Goal: Transaction & Acquisition: Book appointment/travel/reservation

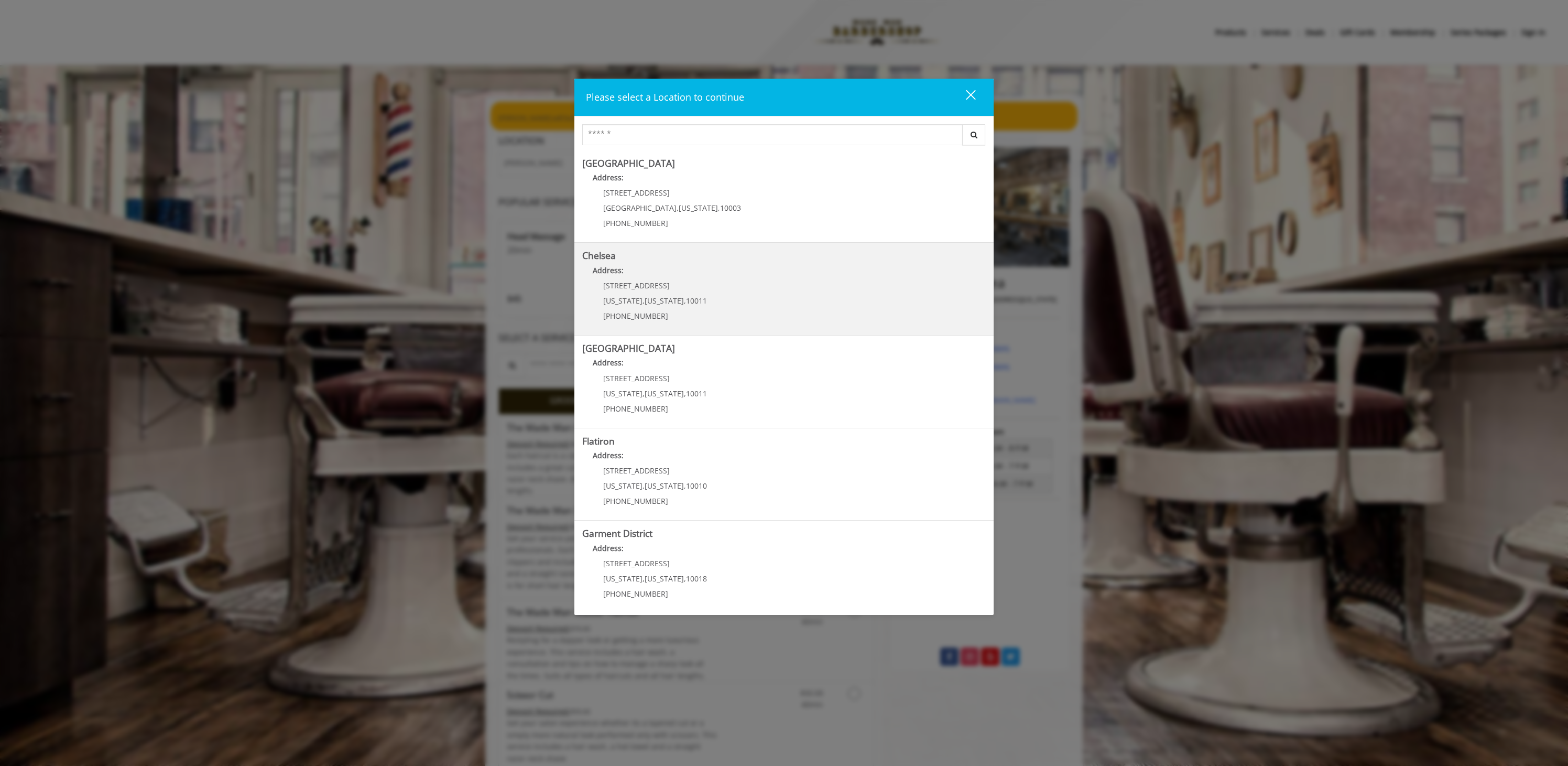
click at [675, 282] on p "[STREET_ADDRESS]" at bounding box center [655, 286] width 104 height 8
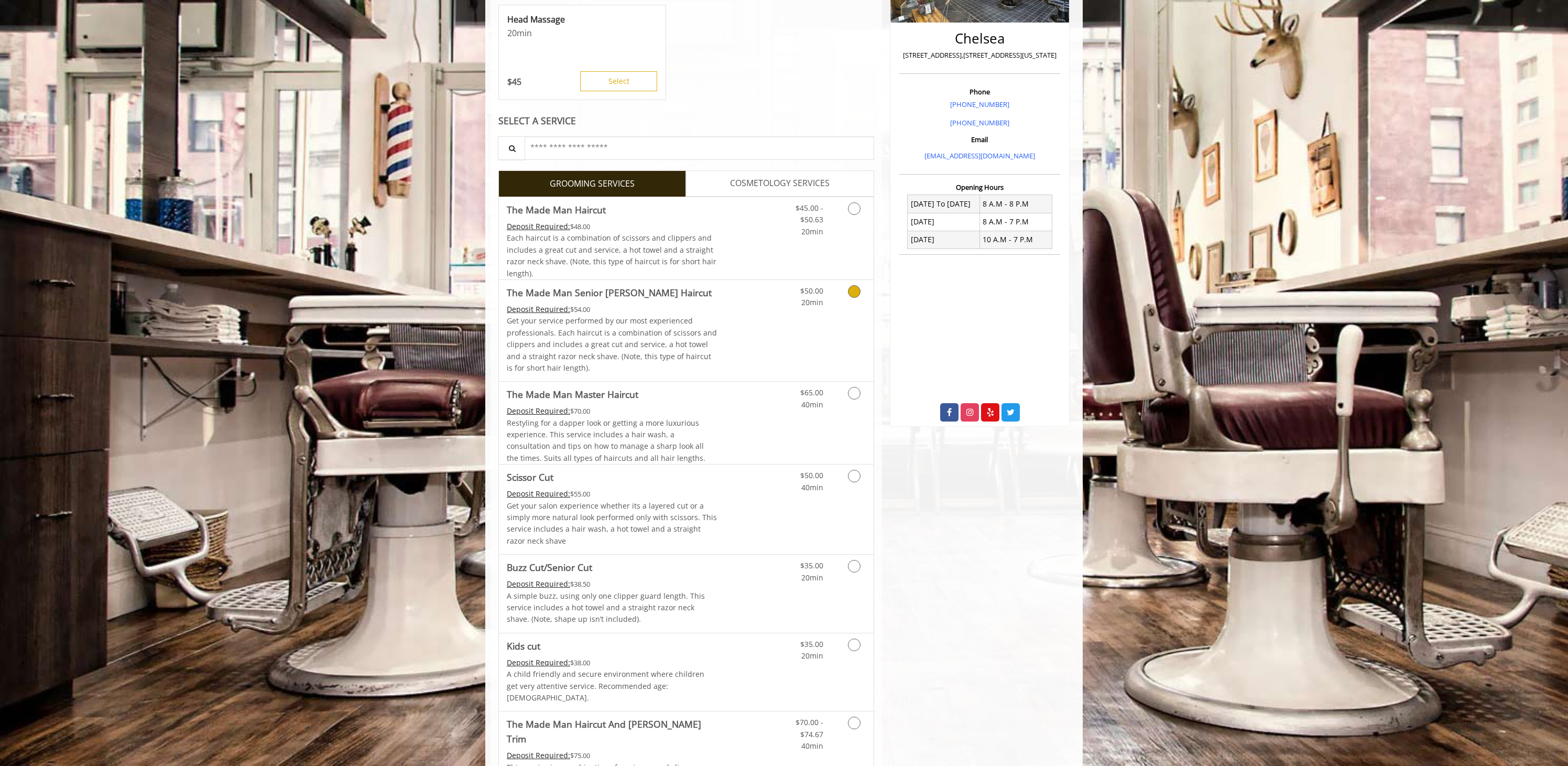
scroll to position [243, 0]
click at [755, 226] on link "Discounted Price" at bounding box center [749, 240] width 63 height 82
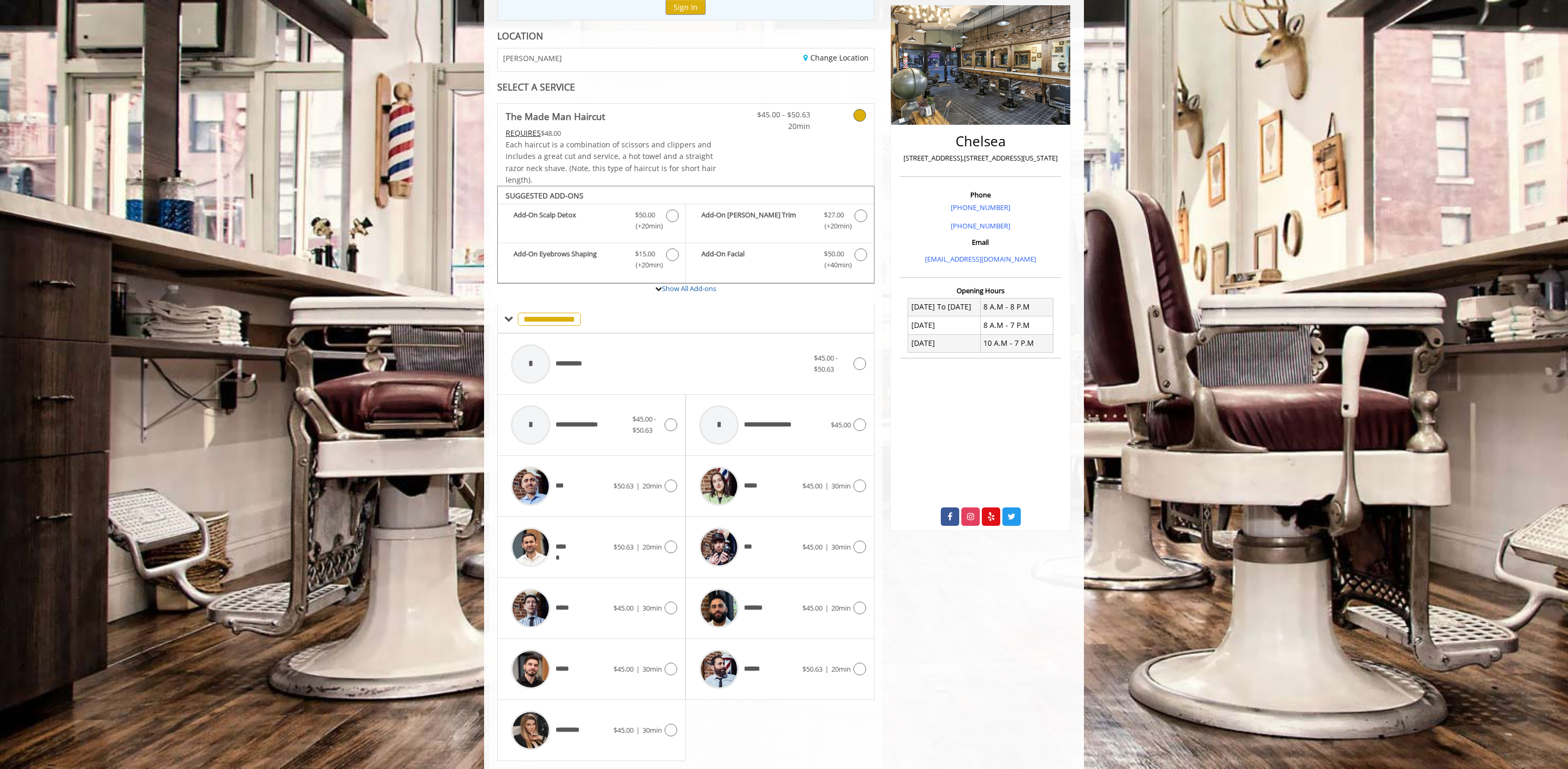
scroll to position [171, 0]
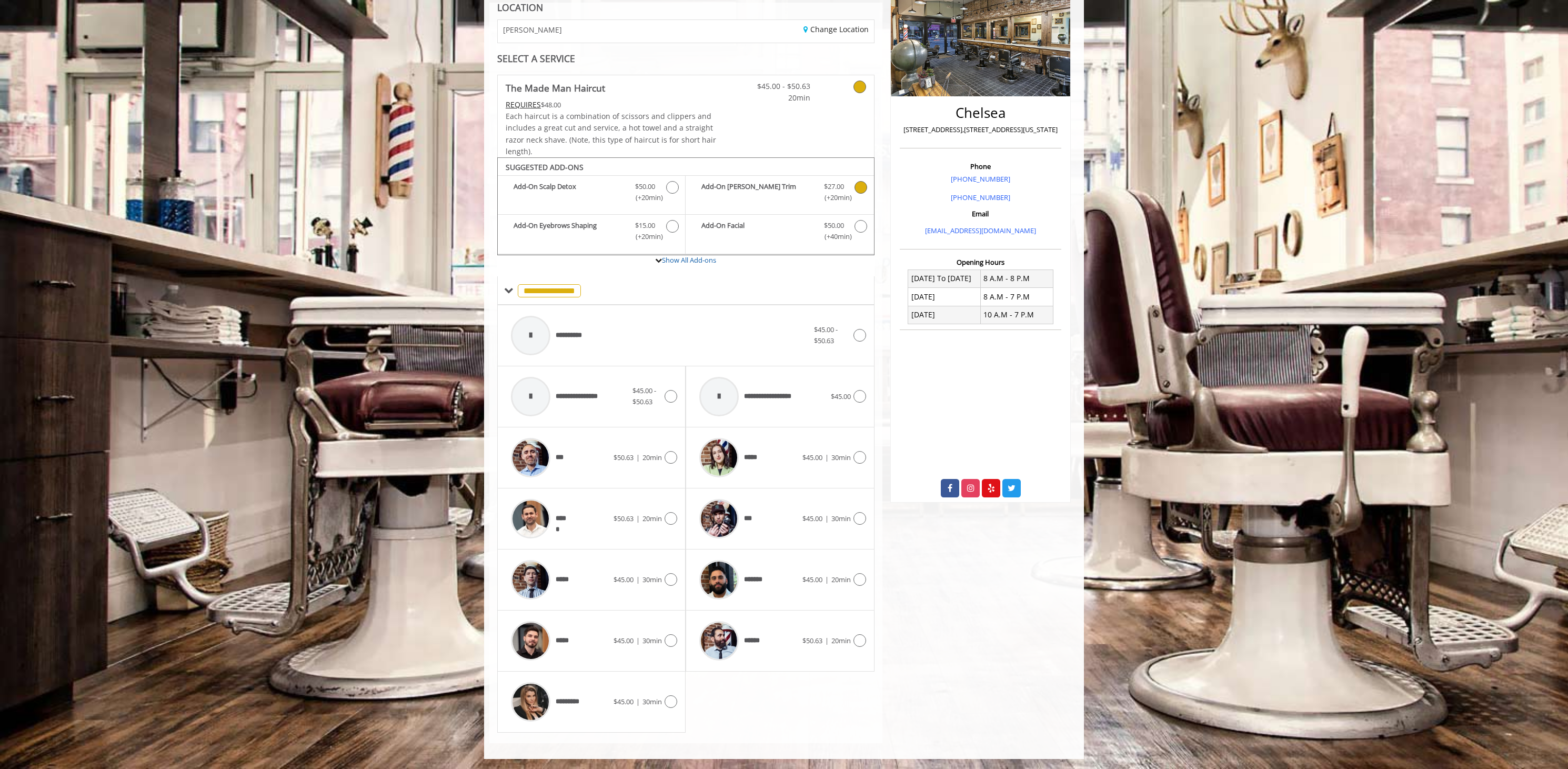
click at [858, 190] on icon "The Made Man Haircut Add-onS" at bounding box center [861, 187] width 12 height 12
drag, startPoint x: 668, startPoint y: 699, endPoint x: 693, endPoint y: 702, distance: 25.2
click at [668, 699] on icon at bounding box center [670, 701] width 12 height 12
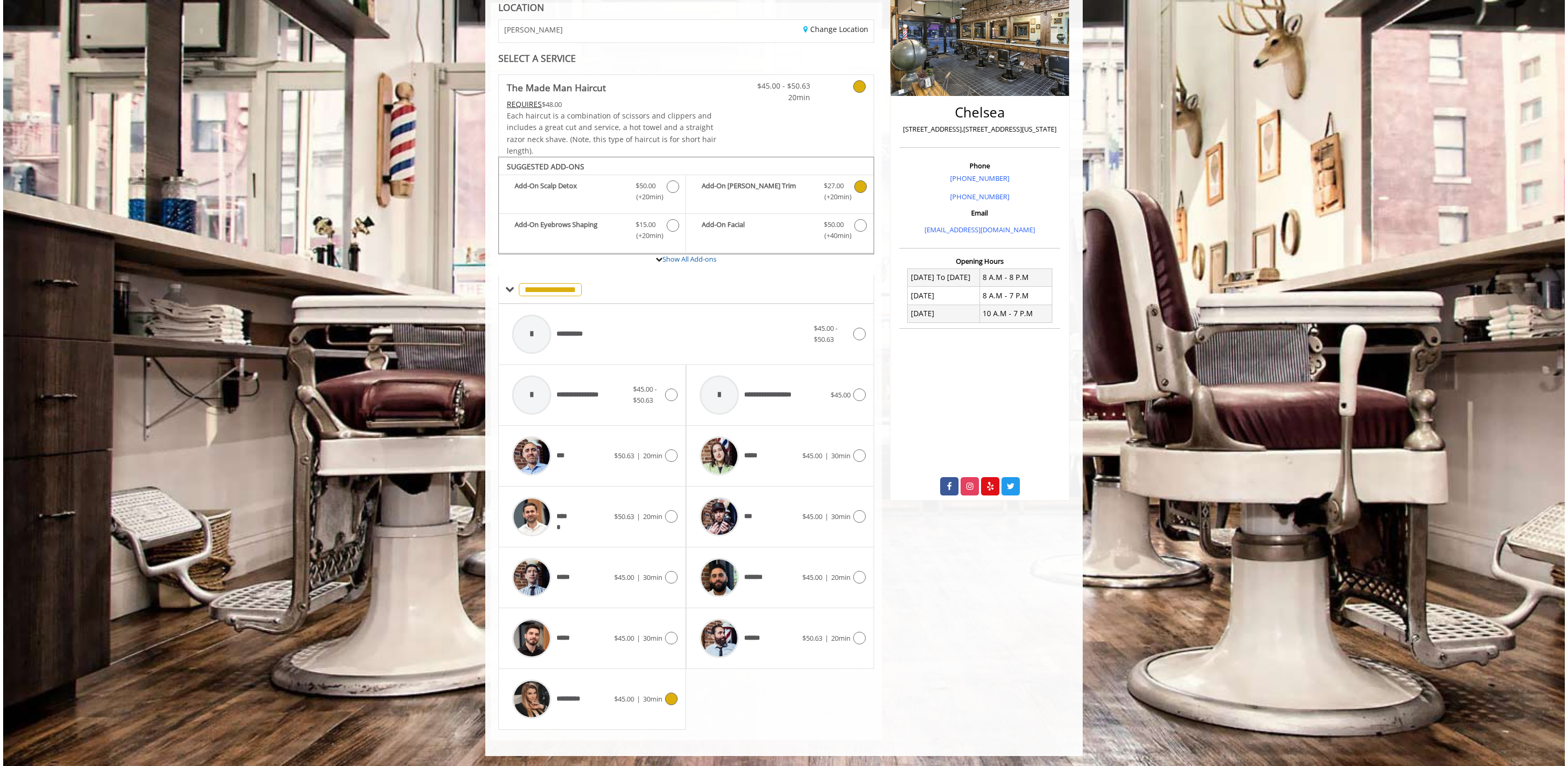
scroll to position [0, 0]
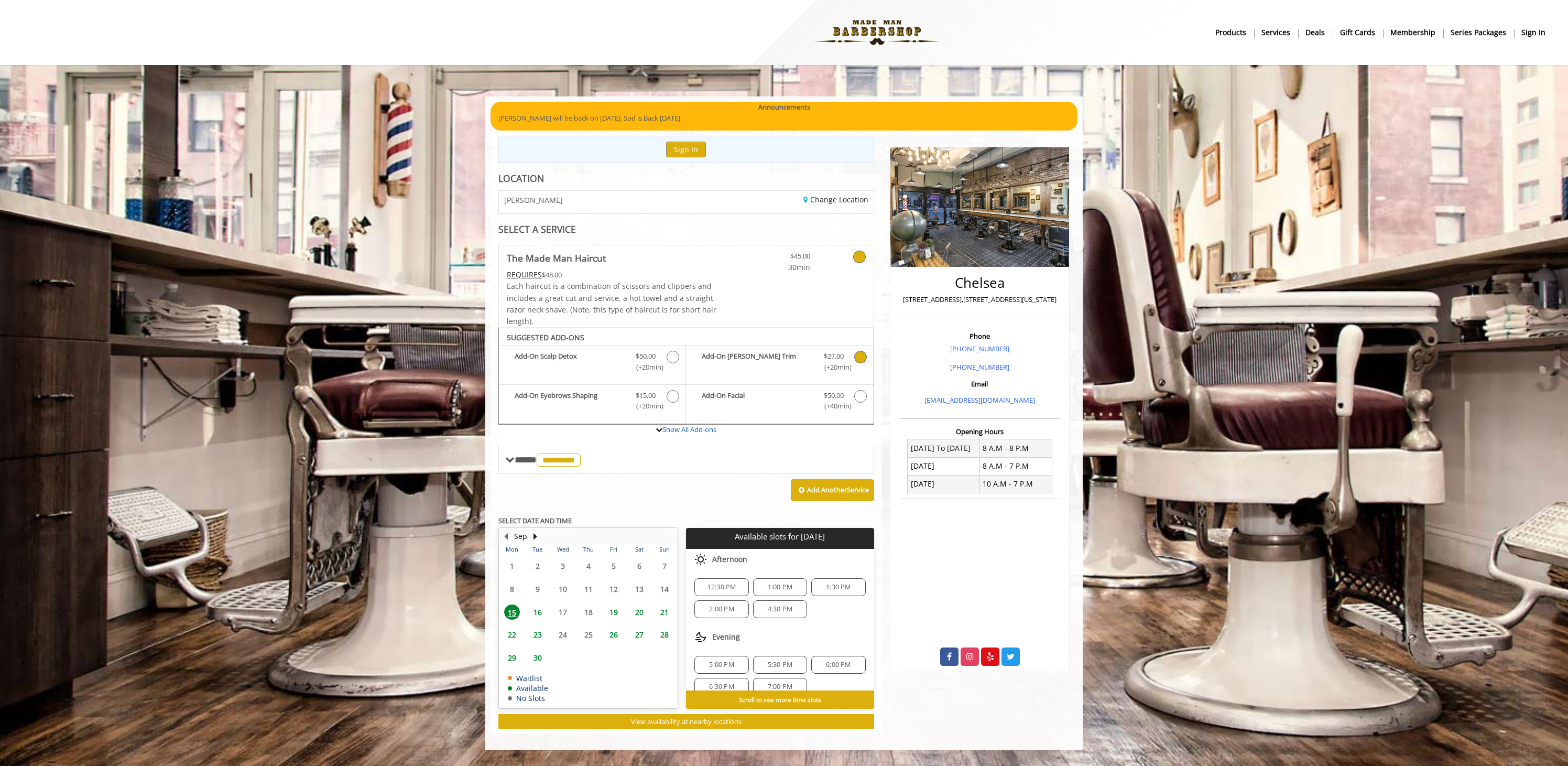
click at [733, 584] on span "12:30 PM" at bounding box center [722, 587] width 29 height 8
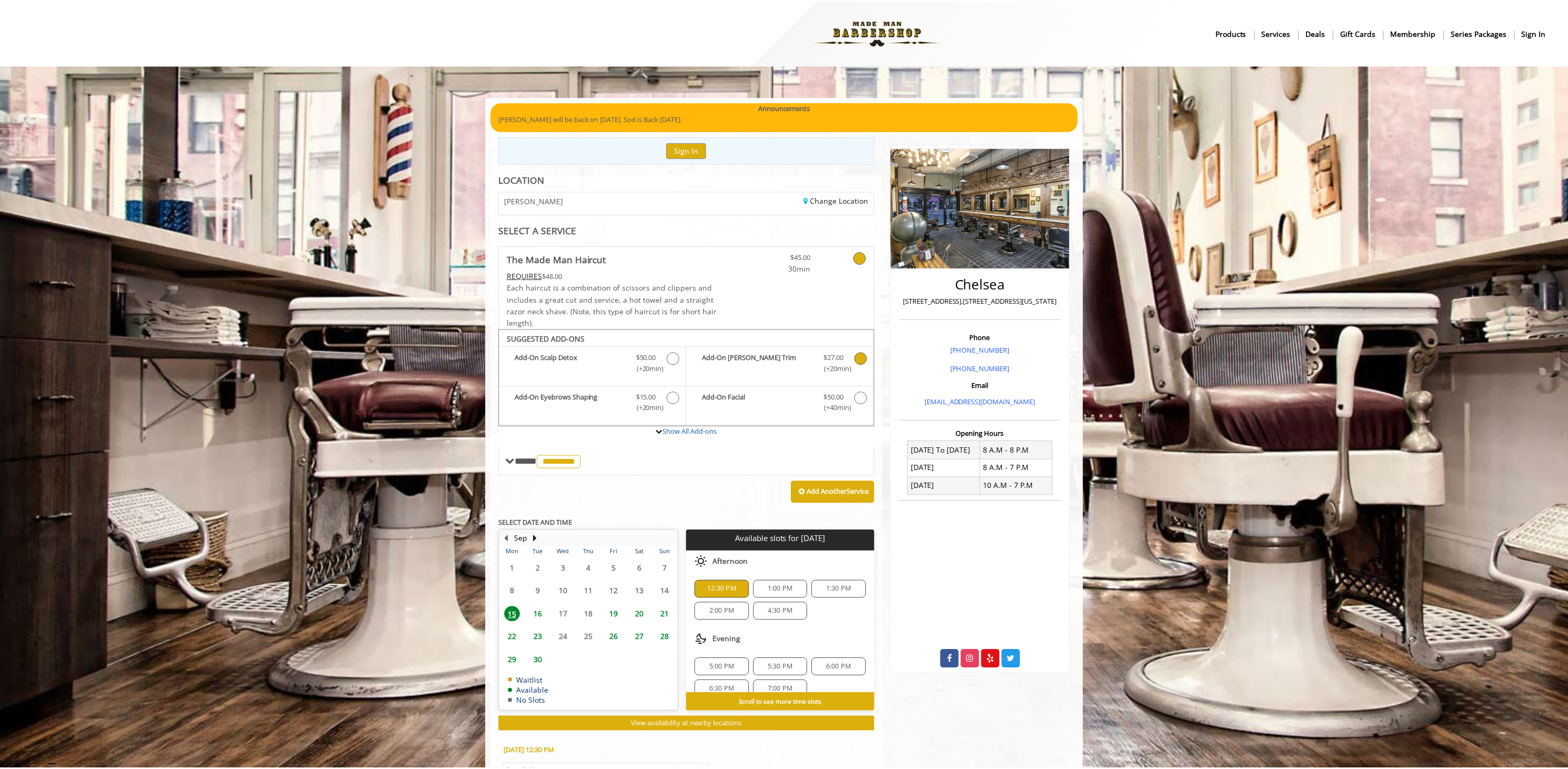
scroll to position [215, 0]
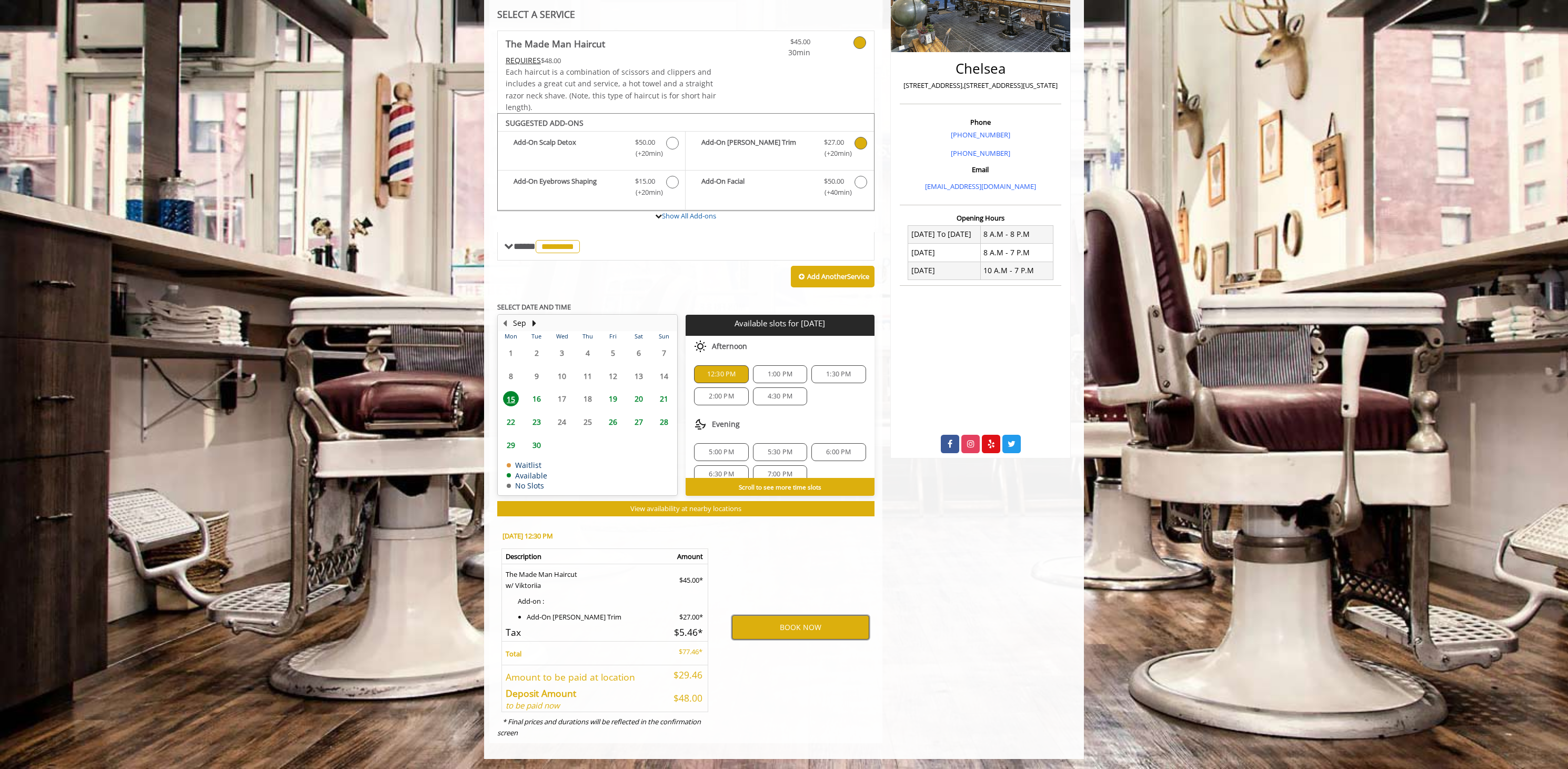
click at [811, 622] on button "BOOK NOW" at bounding box center [800, 627] width 137 height 24
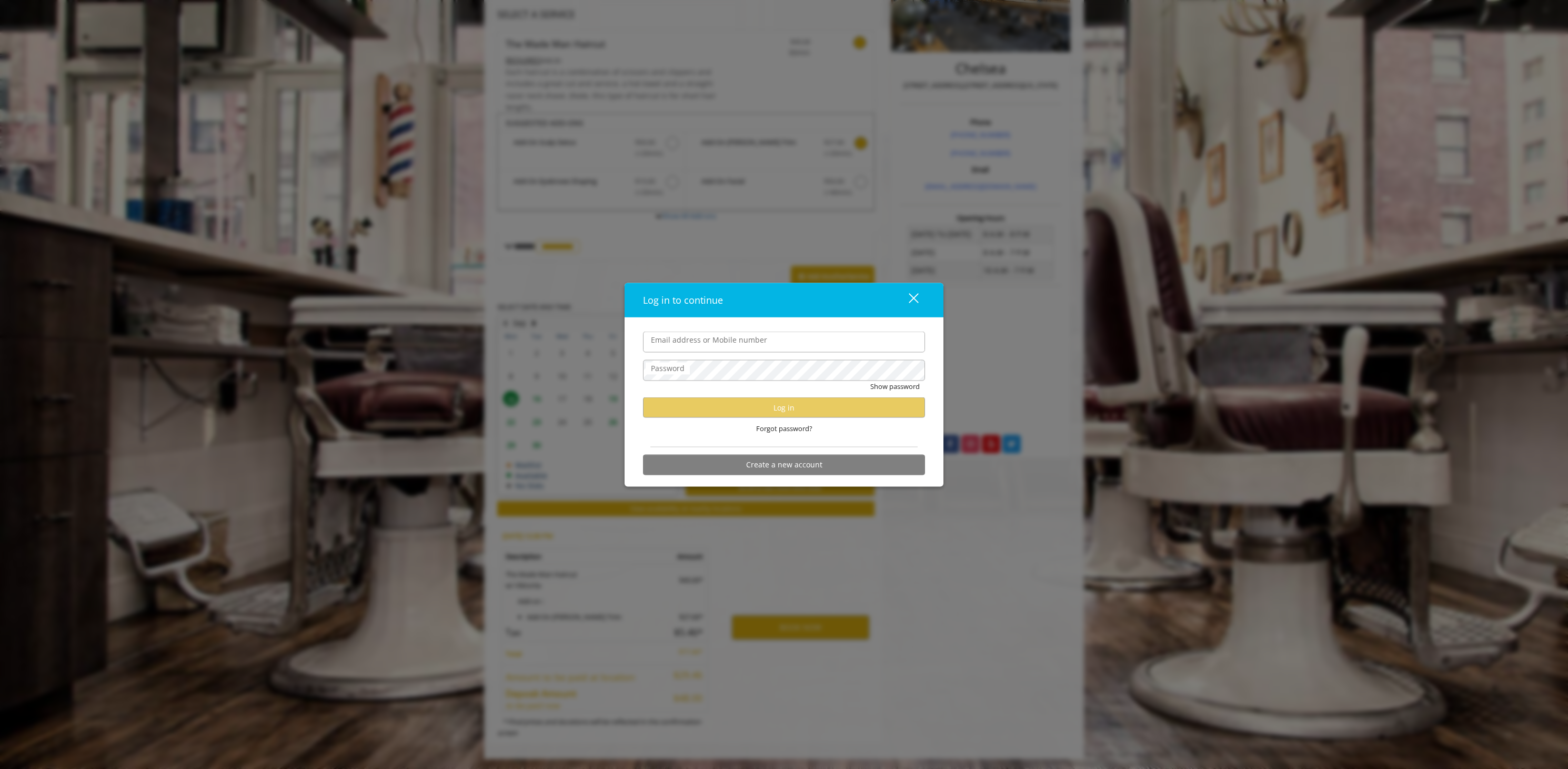
scroll to position [209, 0]
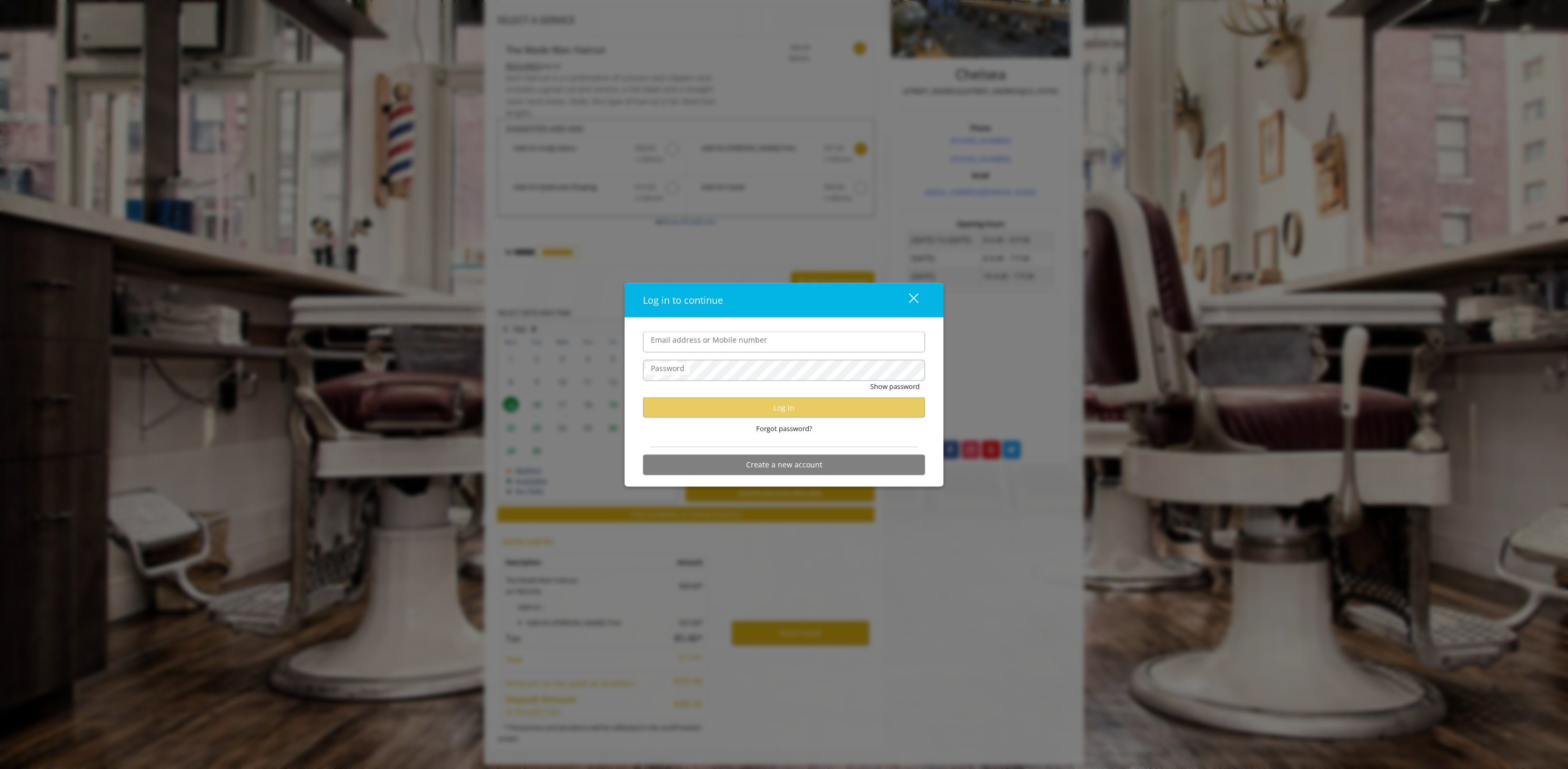
click at [745, 343] on input "Email address or Mobile number" at bounding box center [783, 342] width 282 height 21
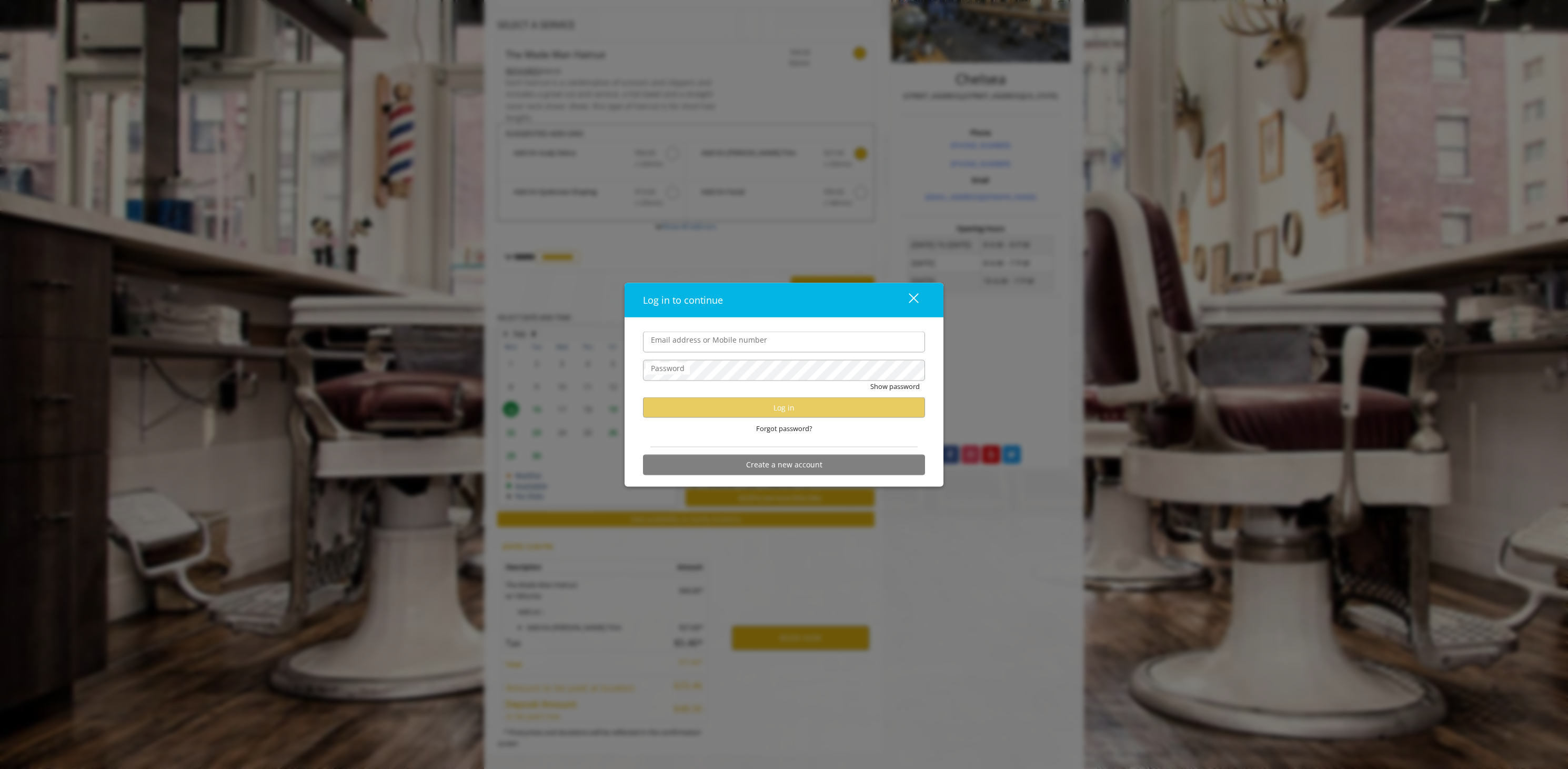
scroll to position [209, 0]
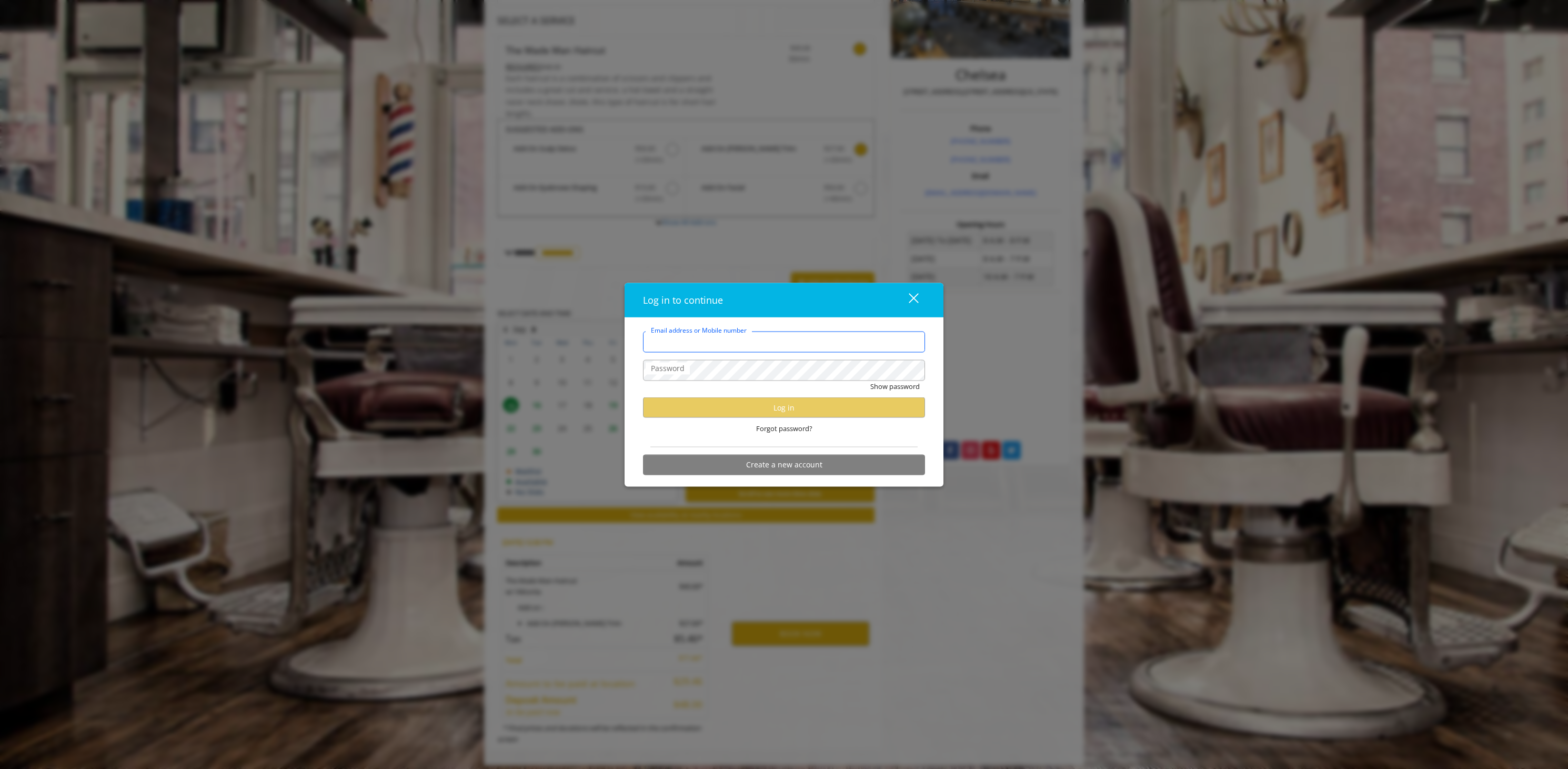
click at [680, 341] on input "Email address or Mobile number" at bounding box center [783, 342] width 282 height 21
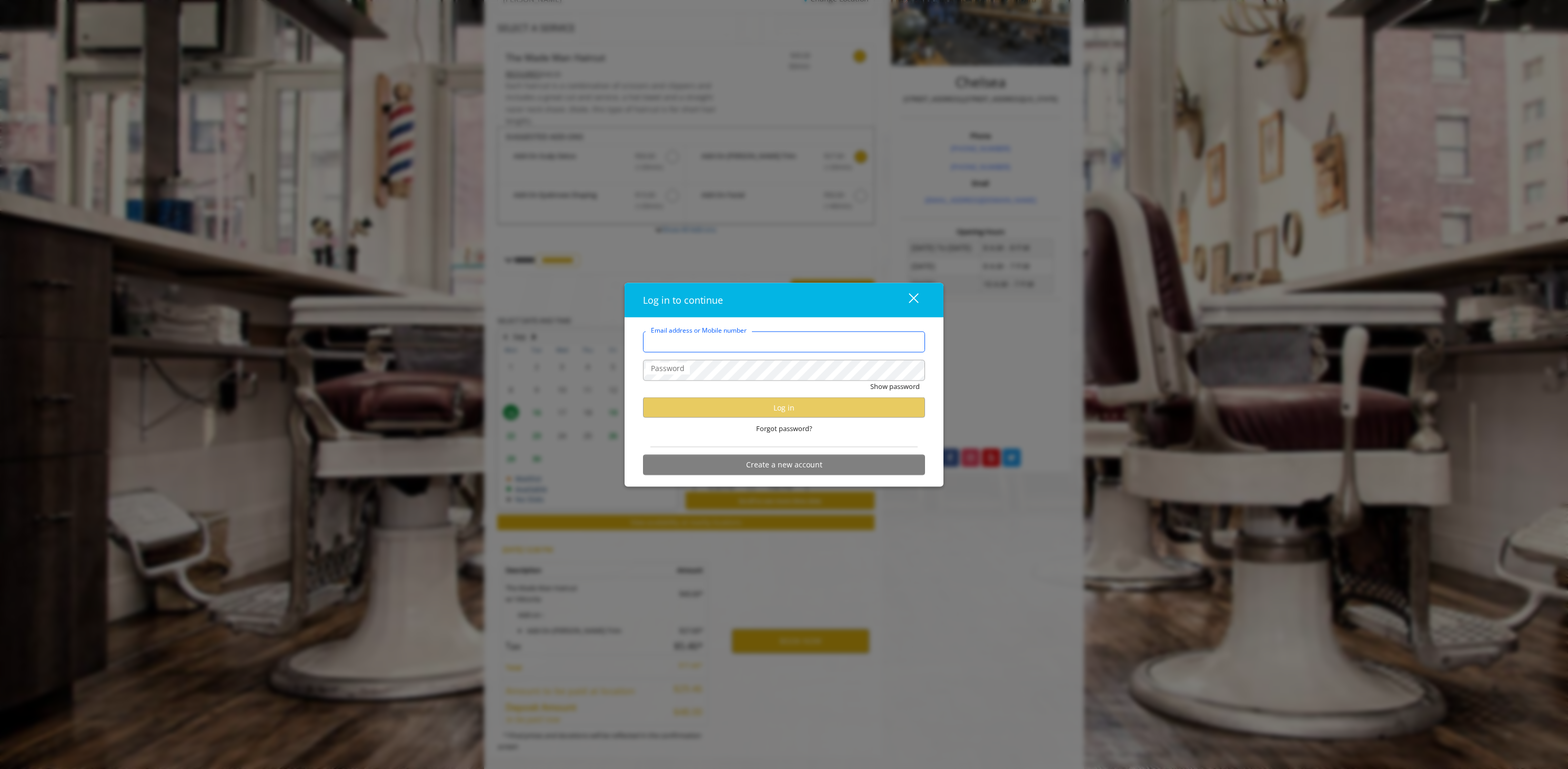
scroll to position [200, 0]
click at [729, 342] on input "Email address or Mobile number" at bounding box center [783, 342] width 282 height 21
paste input "**********"
drag, startPoint x: 713, startPoint y: 341, endPoint x: 868, endPoint y: 340, distance: 155.0
click at [868, 340] on input "**********" at bounding box center [783, 342] width 282 height 21
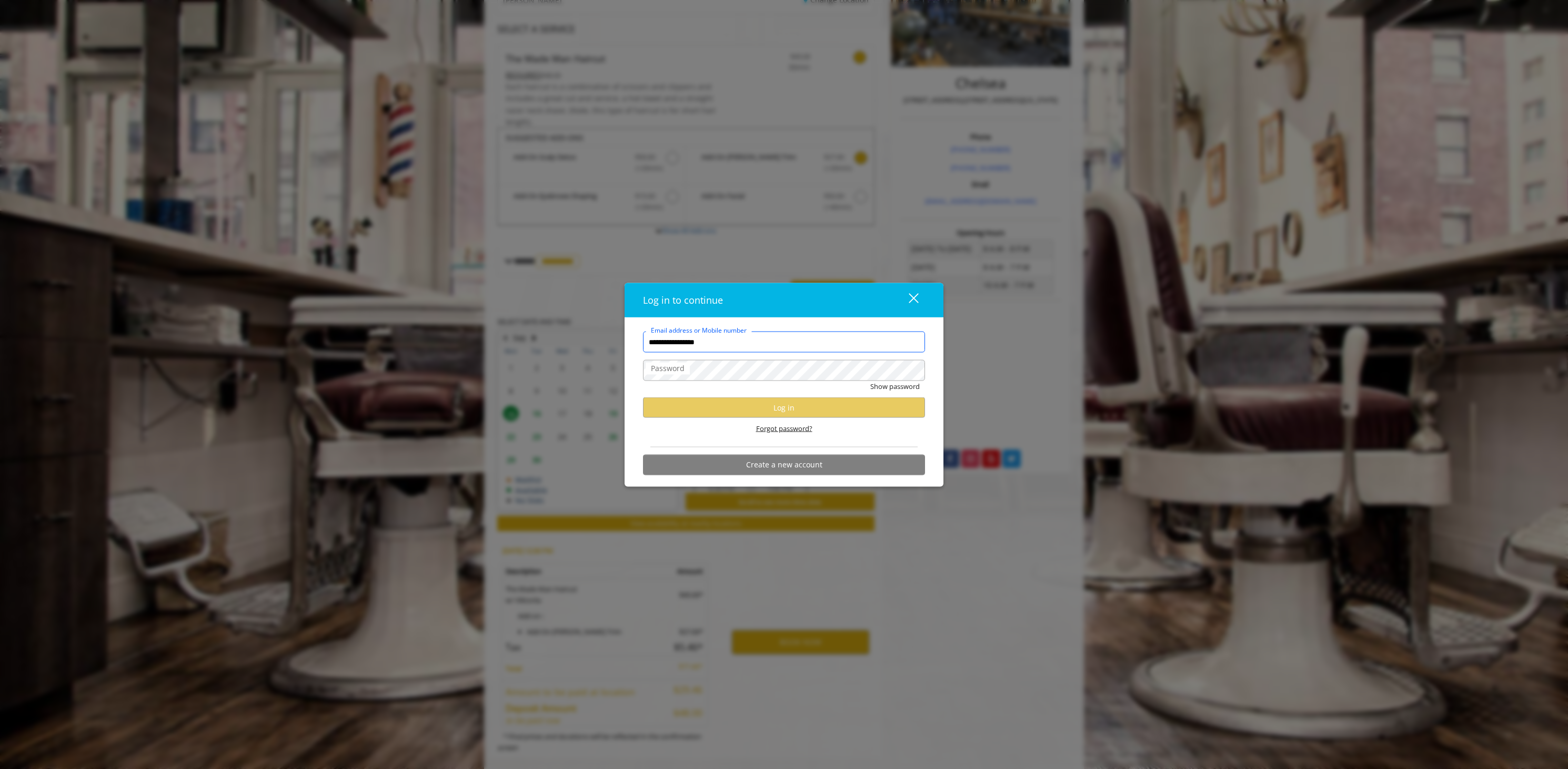
type input "**********"
click at [781, 431] on span "Forgot password?" at bounding box center [784, 428] width 56 height 11
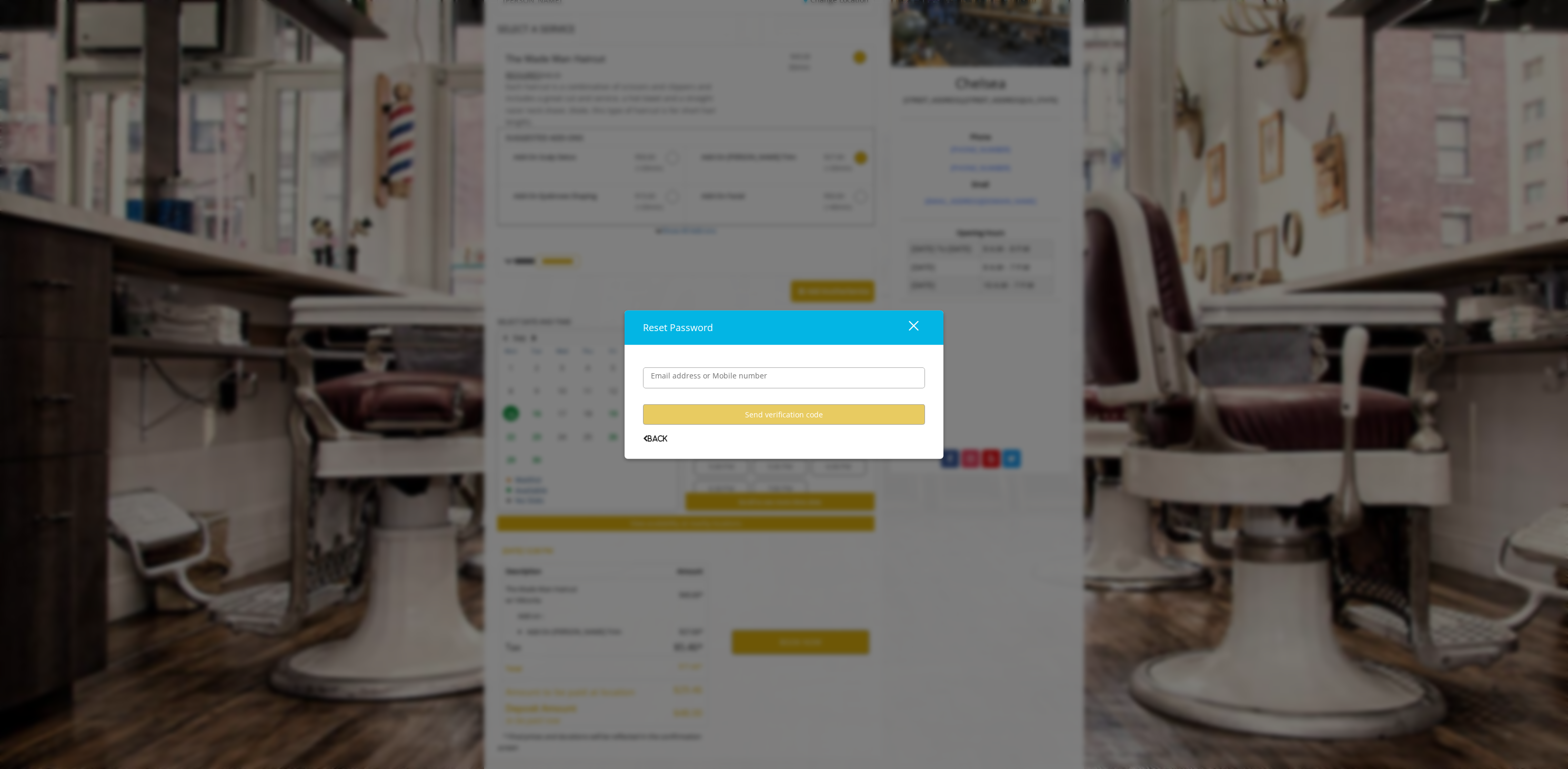
scroll to position [0, 0]
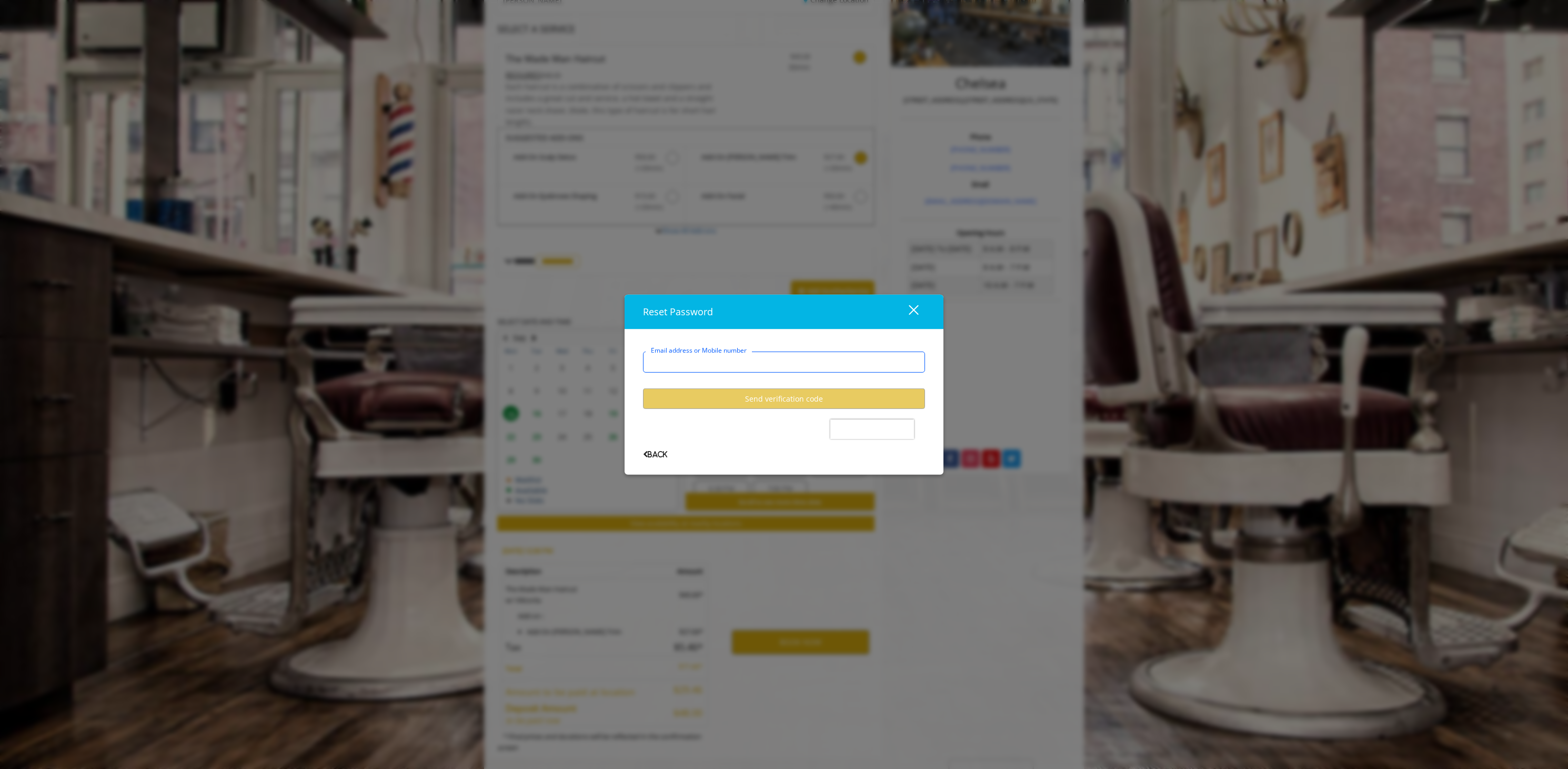
click at [722, 367] on input "Email address or Mobile number" at bounding box center [783, 362] width 282 height 21
click at [718, 364] on input "Email address or Mobile number" at bounding box center [783, 362] width 282 height 21
paste input "**********"
drag, startPoint x: 712, startPoint y: 363, endPoint x: 857, endPoint y: 362, distance: 145.0
click at [857, 362] on input "**********" at bounding box center [783, 362] width 282 height 21
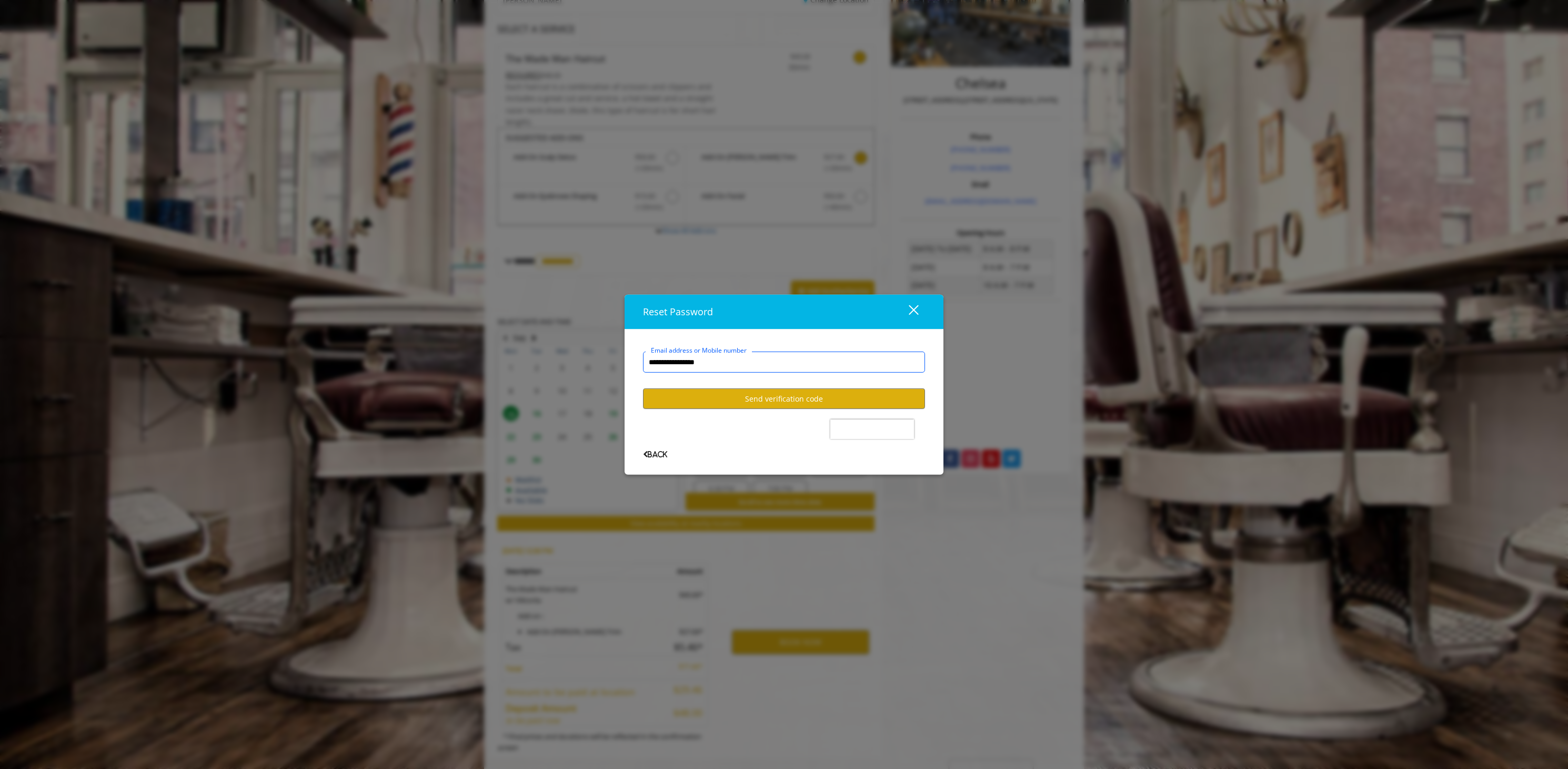
type input "**********"
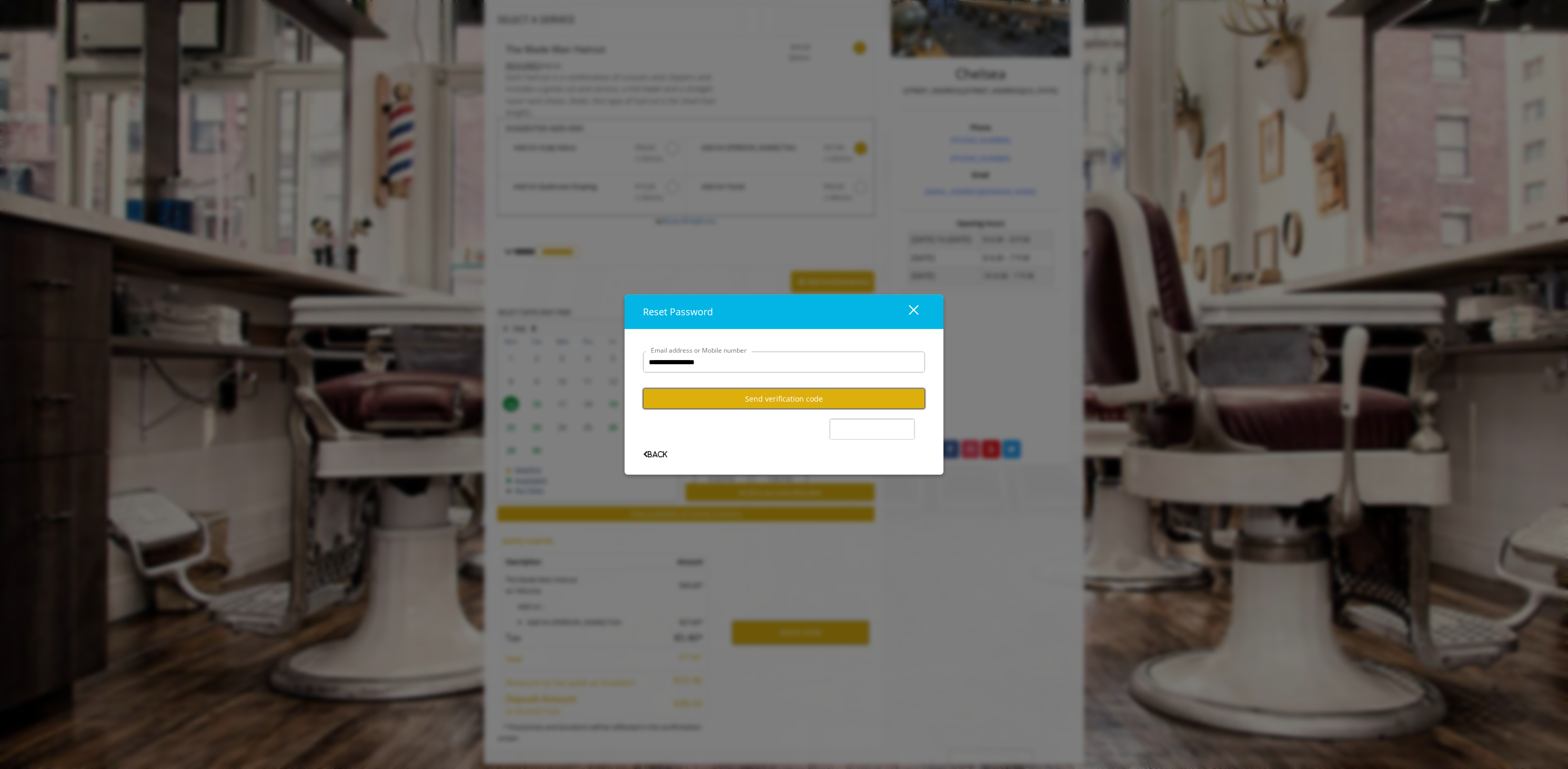
click at [783, 400] on button "Send verification code" at bounding box center [783, 398] width 282 height 20
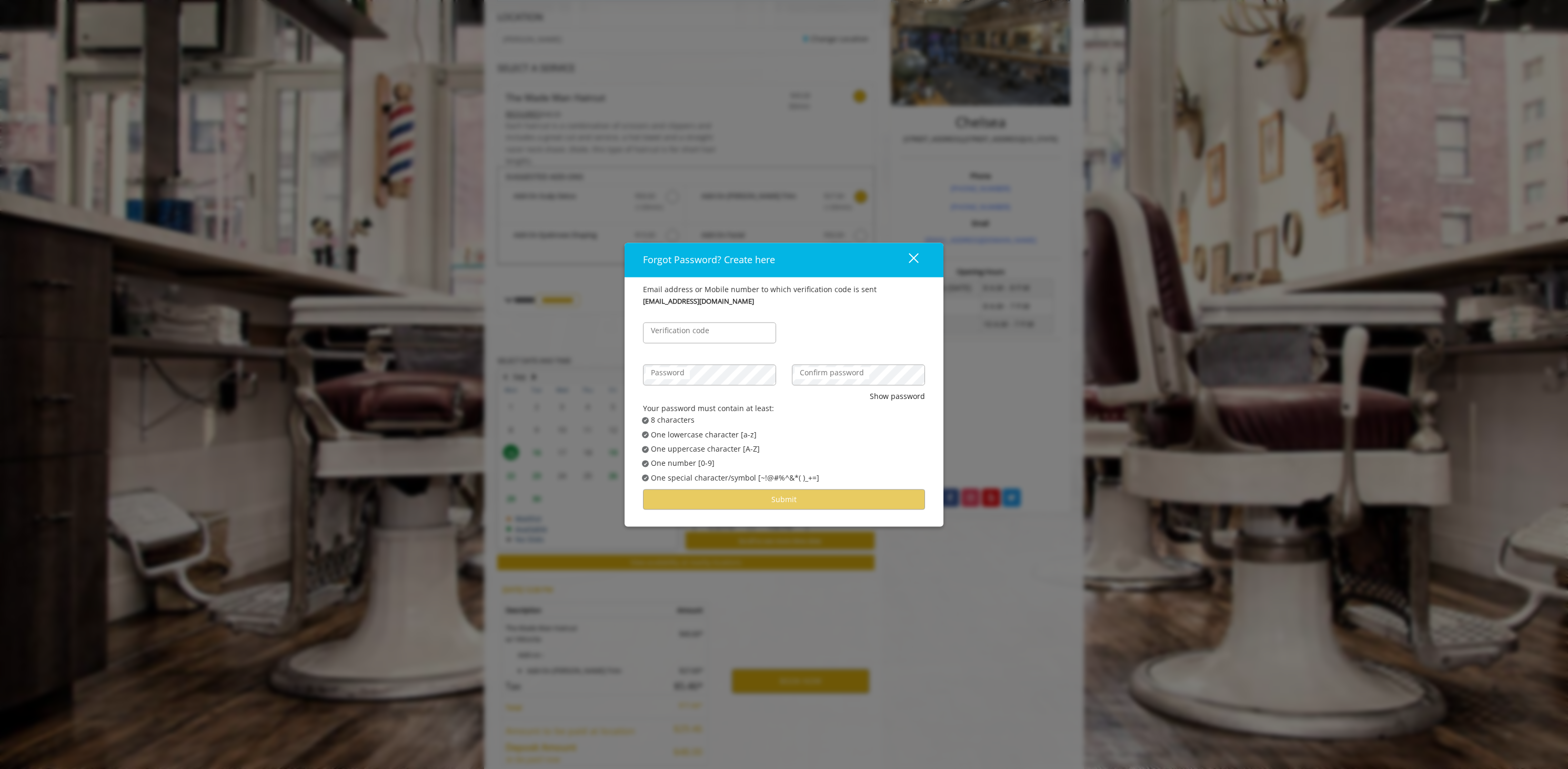
scroll to position [152, 0]
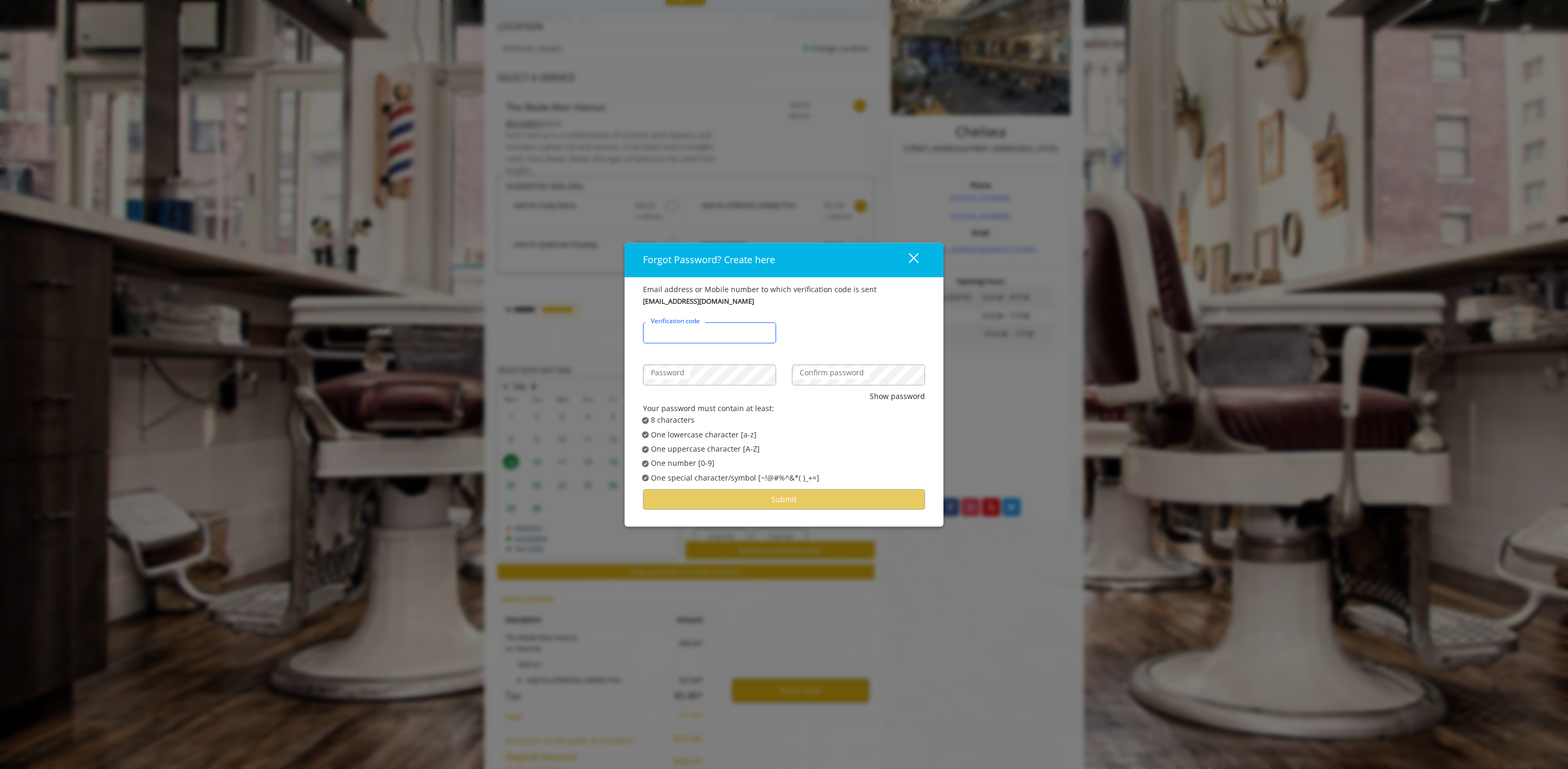
click at [751, 332] on input "Verification code" at bounding box center [709, 333] width 133 height 21
type input "******"
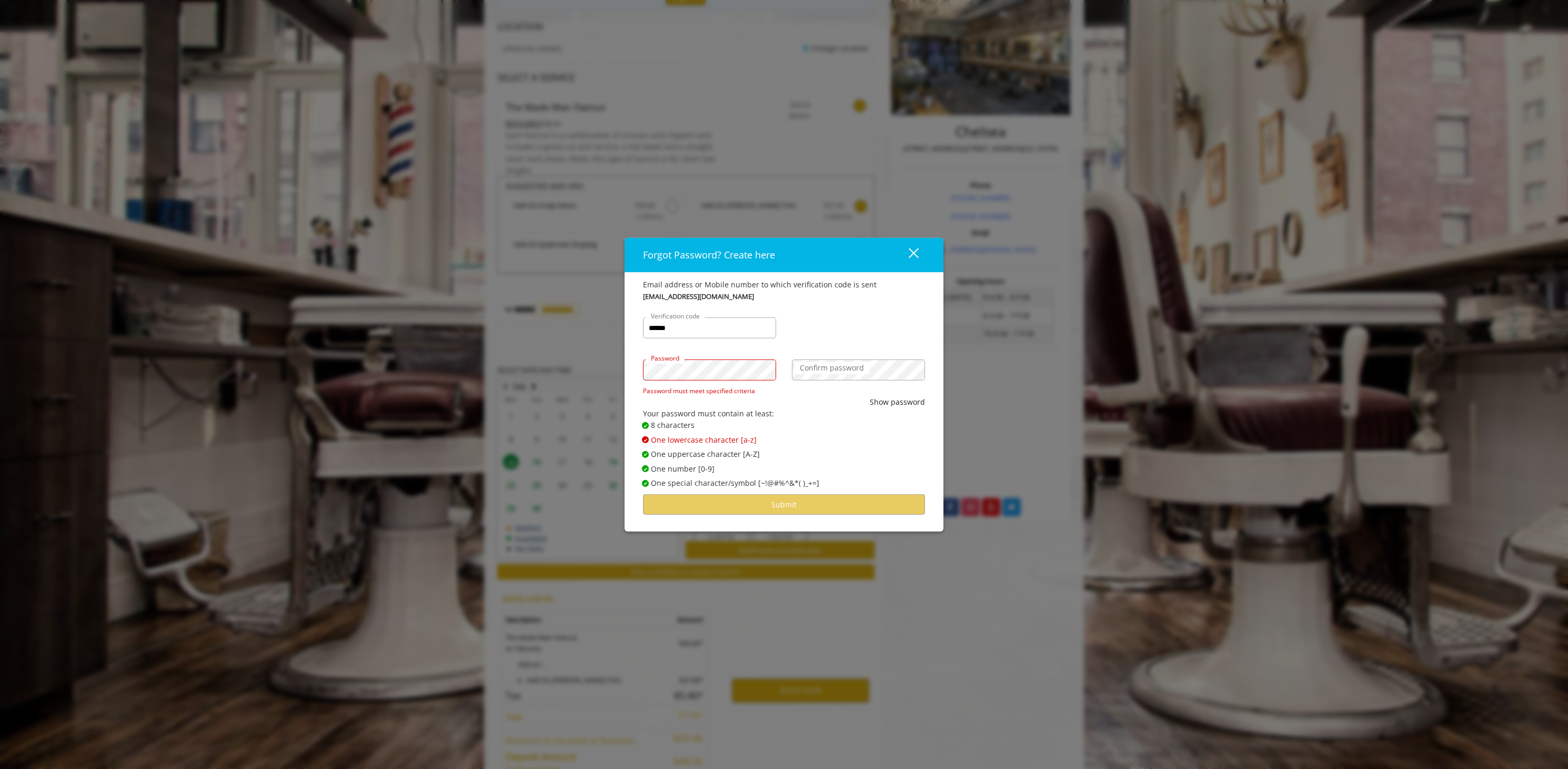
click at [640, 369] on div "Password Password must meet specified criteria" at bounding box center [709, 370] width 149 height 52
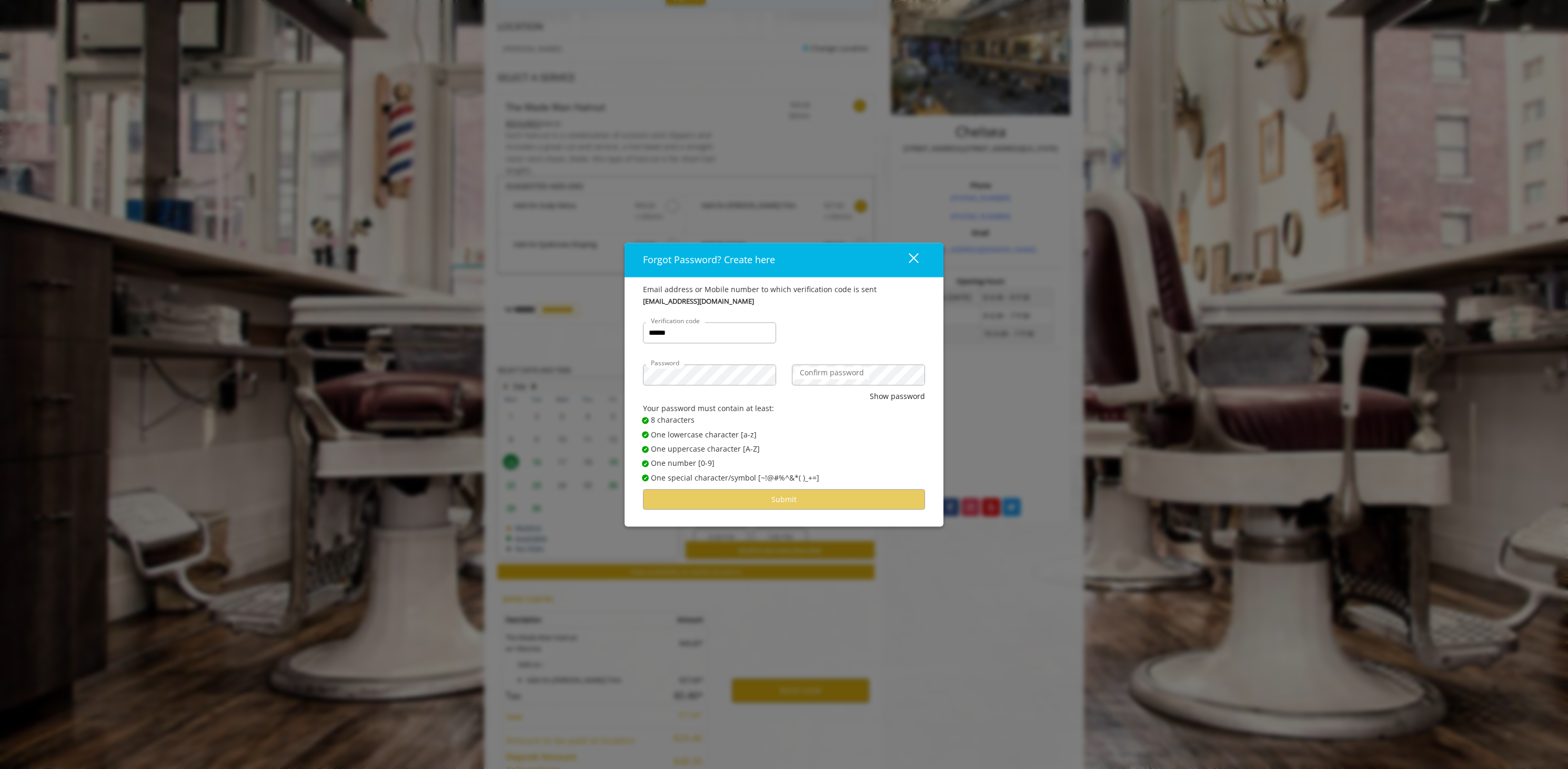
click at [822, 375] on label "Confirm password" at bounding box center [832, 373] width 75 height 12
click at [770, 497] on button "Submit" at bounding box center [783, 499] width 282 height 20
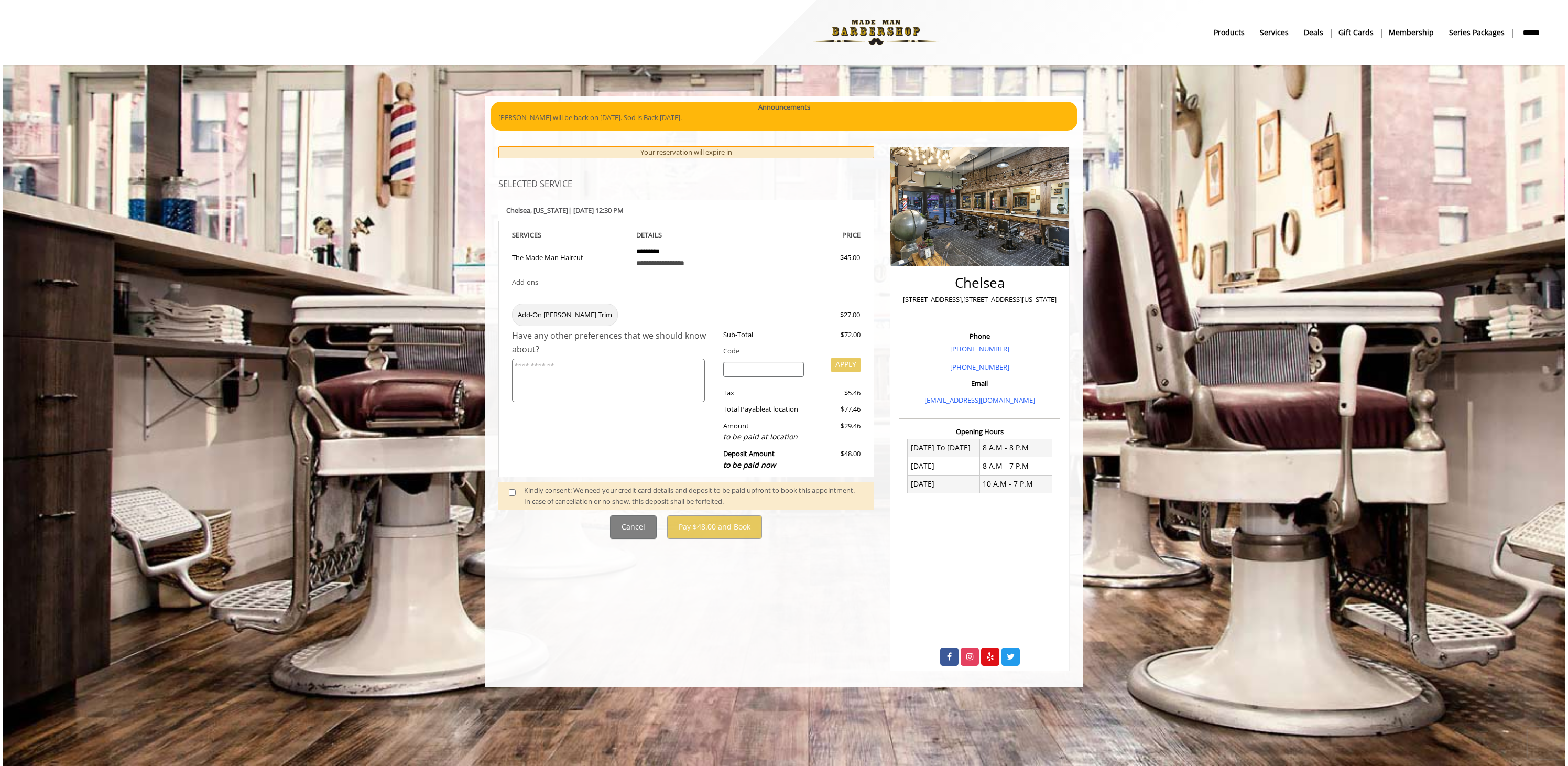
scroll to position [0, 0]
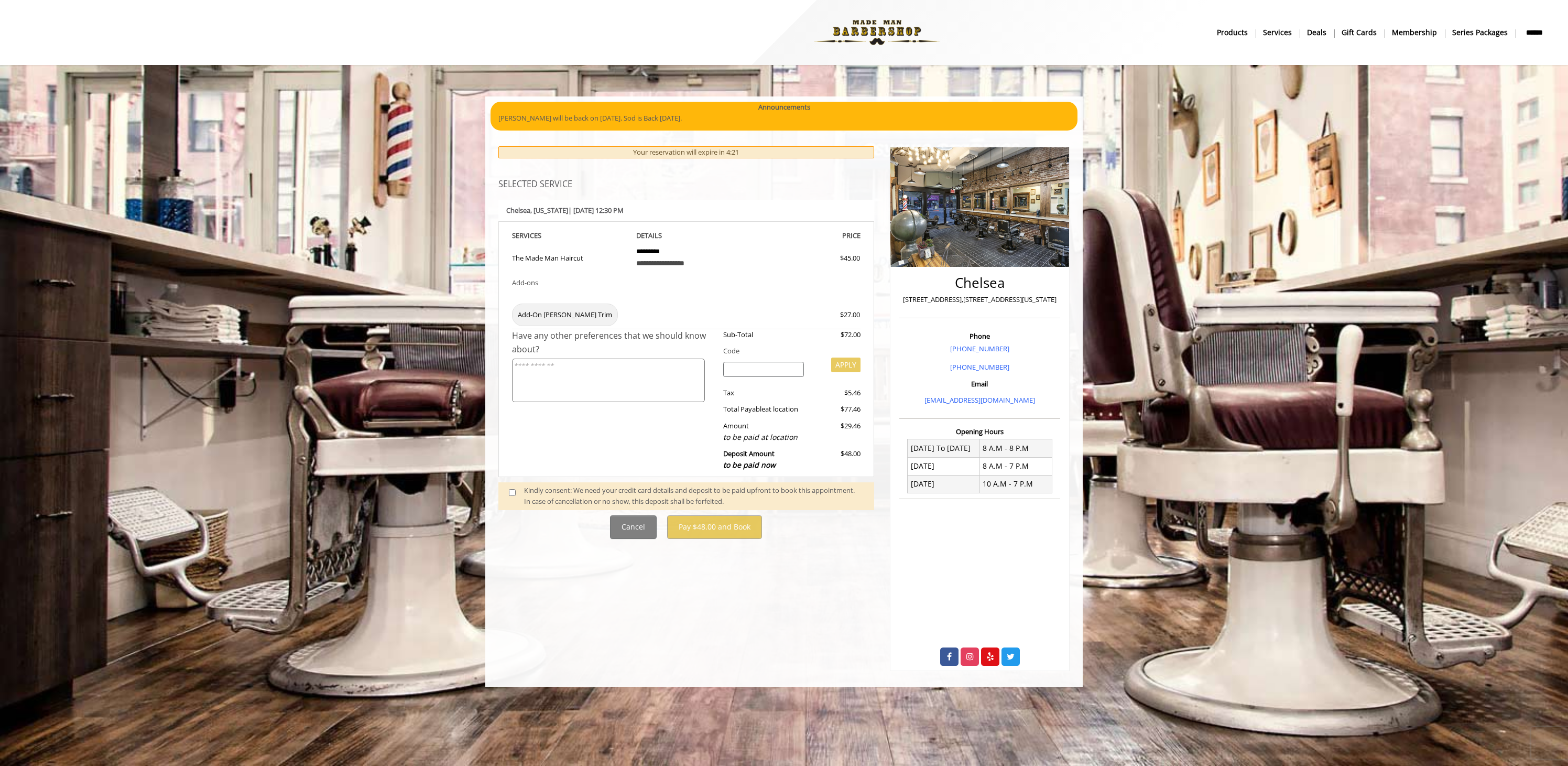
drag, startPoint x: 704, startPoint y: 308, endPoint x: 715, endPoint y: 308, distance: 11.0
click at [705, 308] on td at bounding box center [687, 313] width 116 height 31
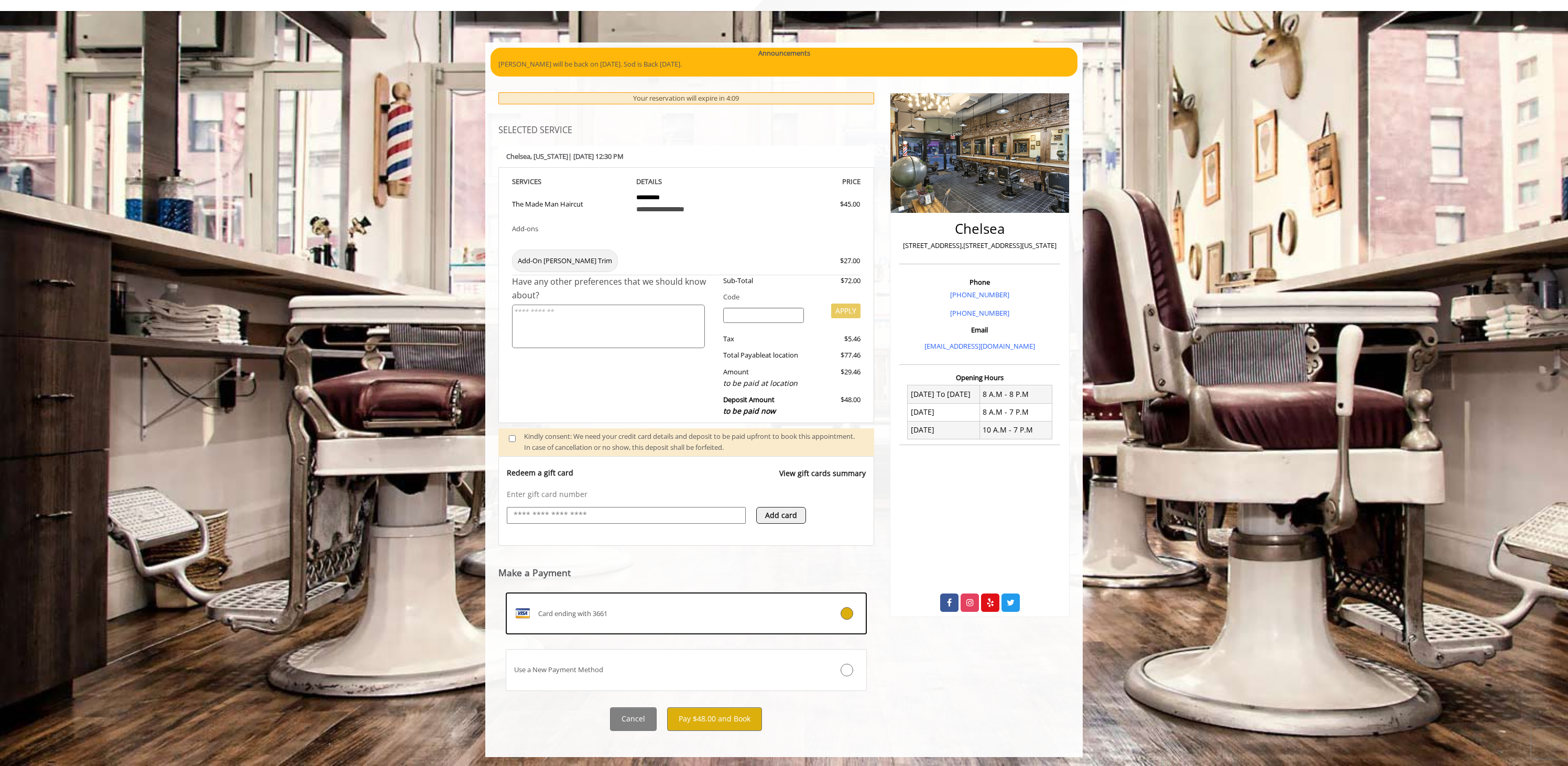
scroll to position [55, 0]
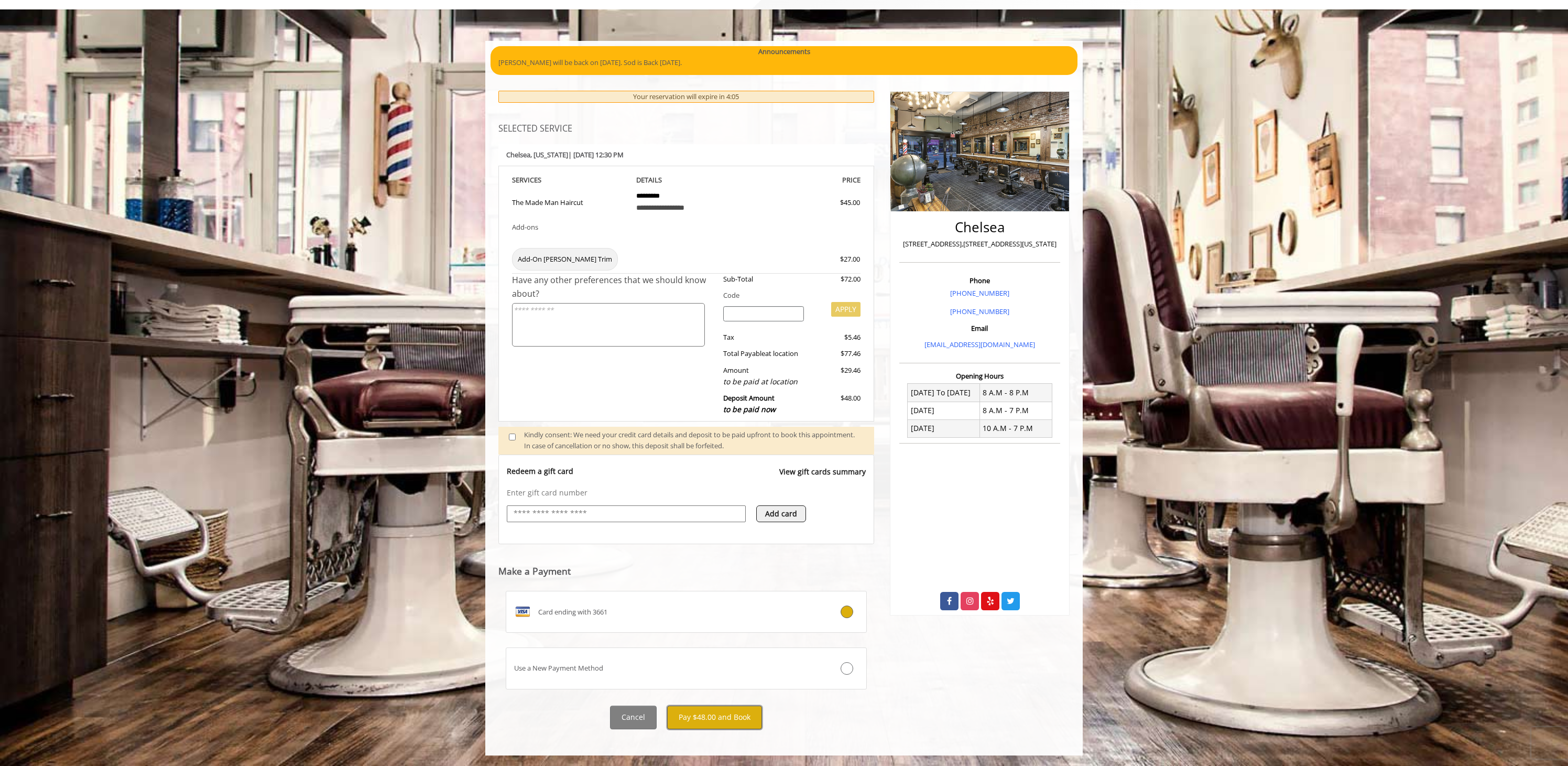
click at [703, 715] on button "Pay $48.00 and Book" at bounding box center [715, 717] width 95 height 23
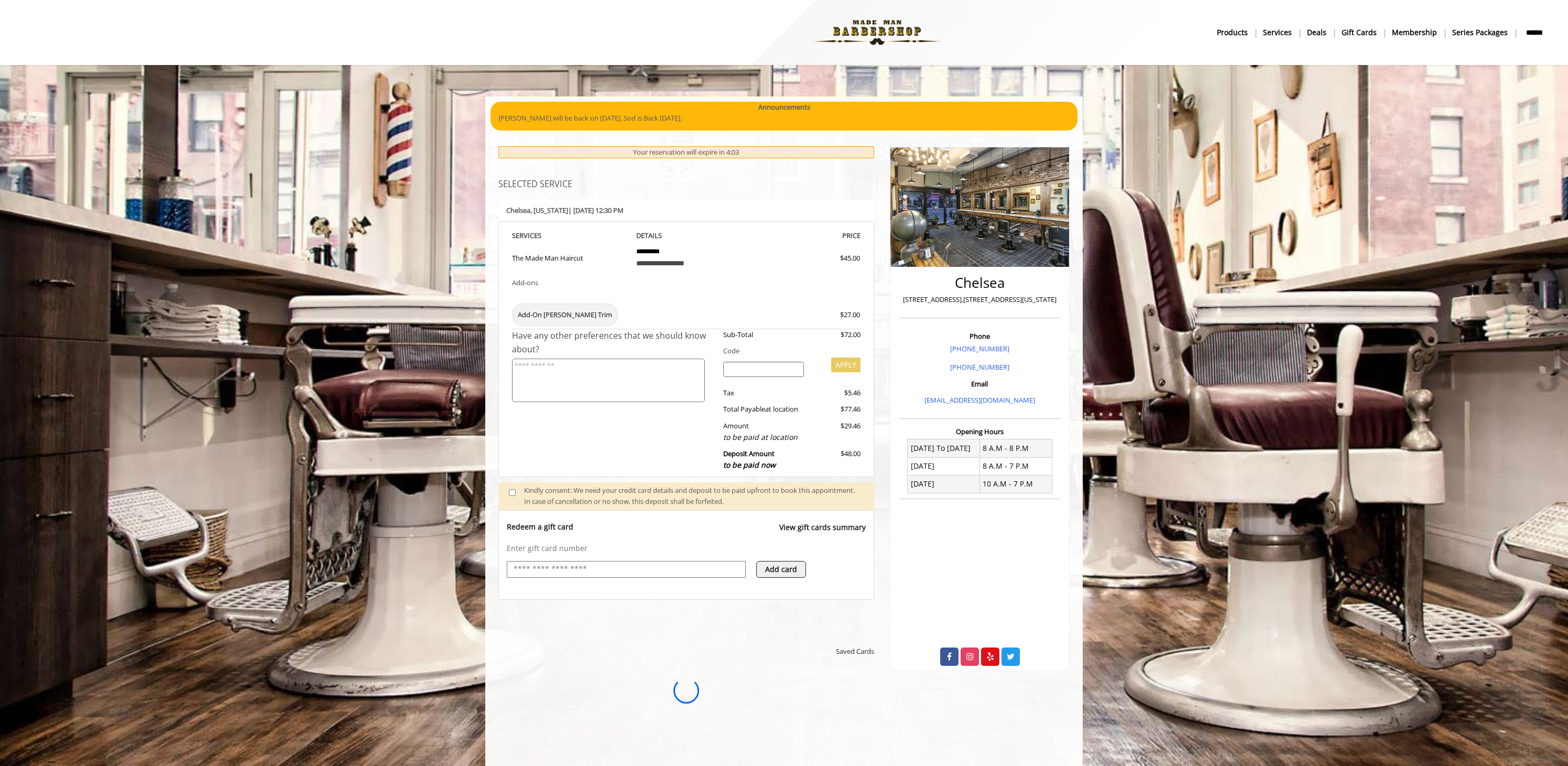
scroll to position [0, 0]
